Goal: Task Accomplishment & Management: Use online tool/utility

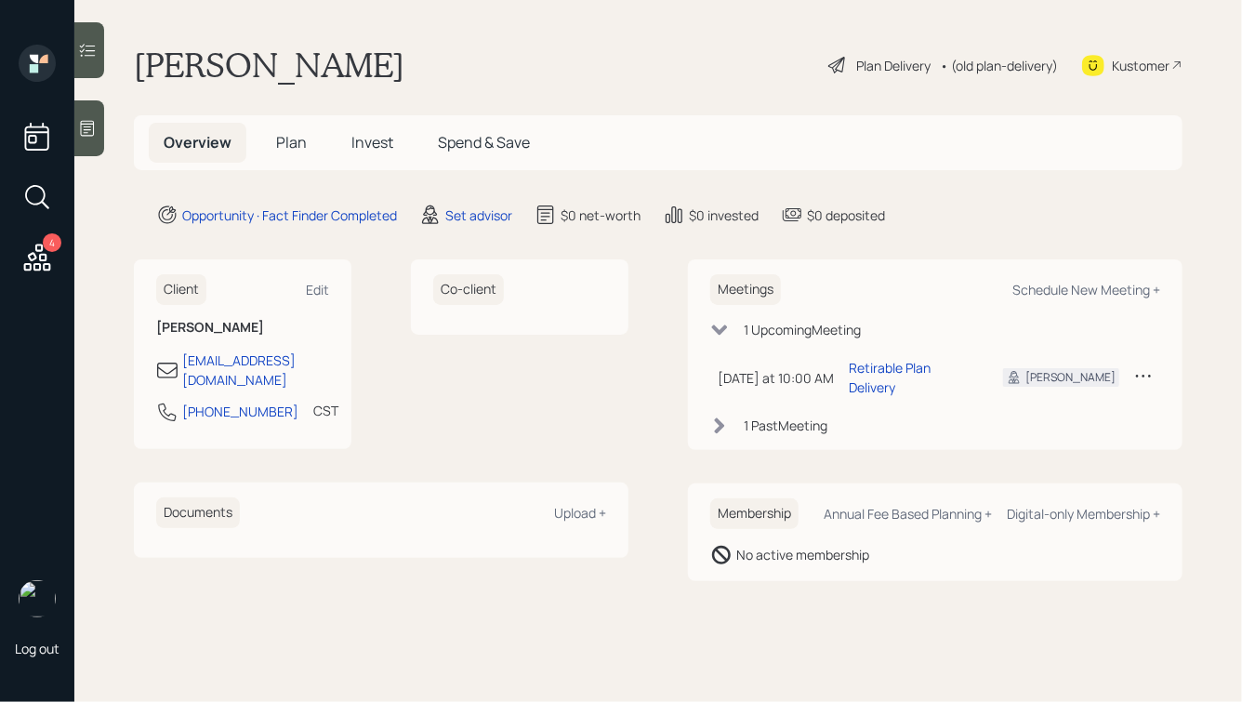
click at [1044, 29] on main "[PERSON_NAME] Plan Delivery • (old plan-delivery) Kustomer Overview Plan Invest…" at bounding box center [658, 351] width 1168 height 702
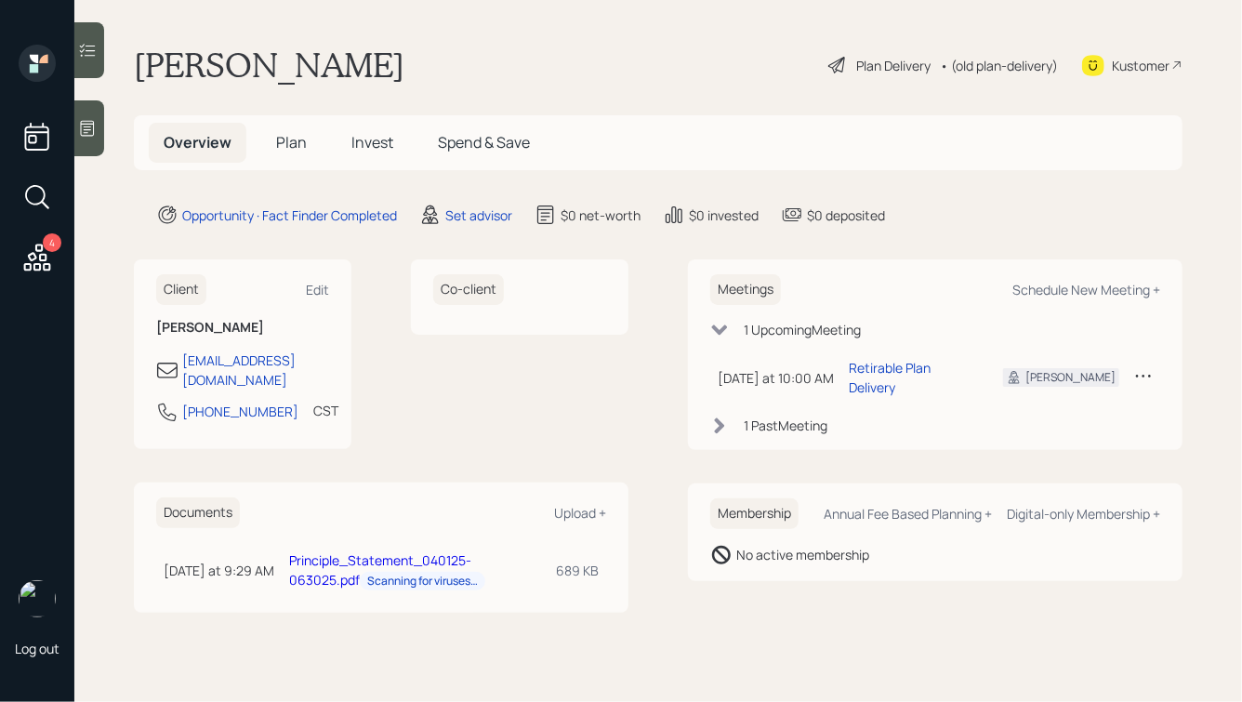
click at [36, 252] on icon at bounding box center [36, 257] width 33 height 33
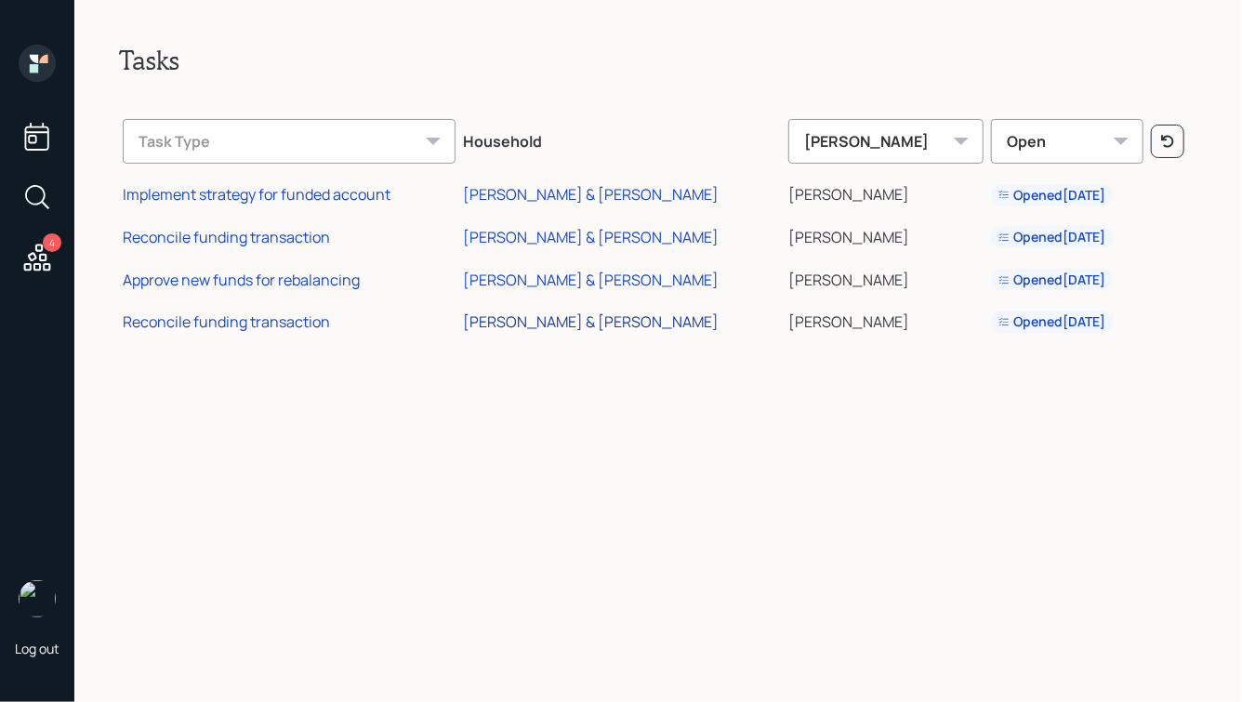
click at [580, 320] on div "[PERSON_NAME] & [PERSON_NAME]" at bounding box center [591, 322] width 257 height 20
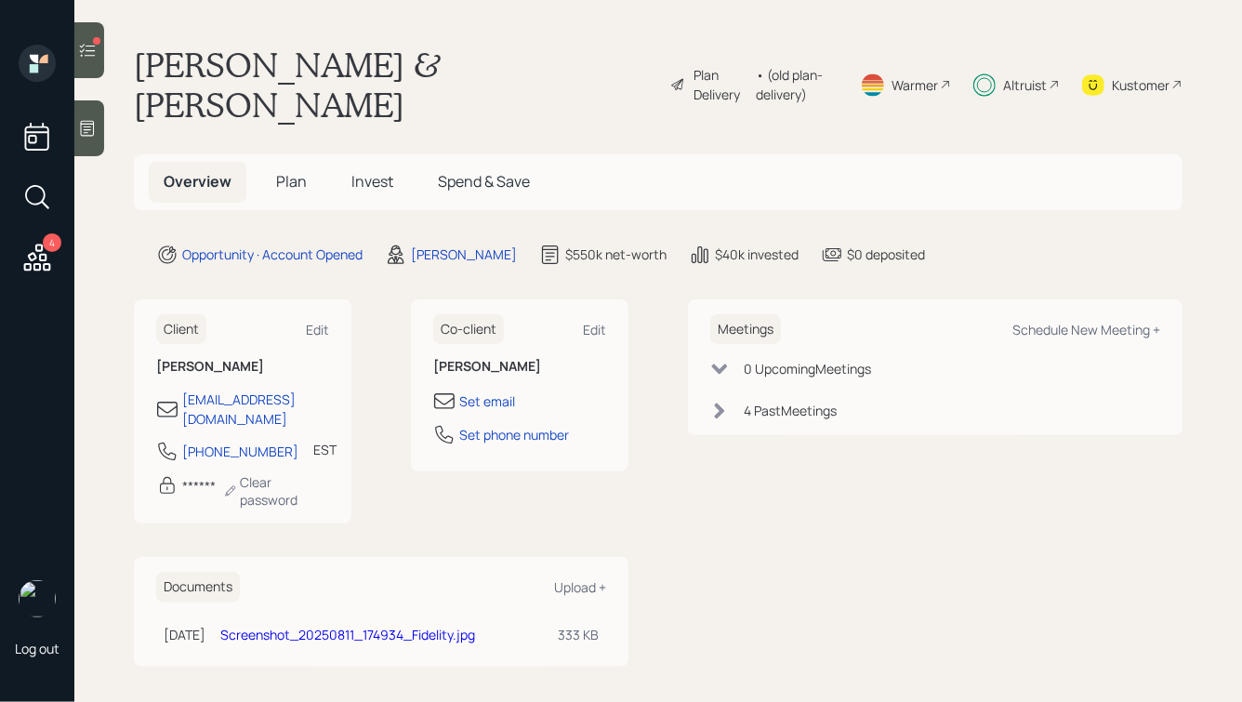
click at [291, 171] on span "Plan" at bounding box center [291, 181] width 31 height 20
